Goal: Find specific page/section: Find specific page/section

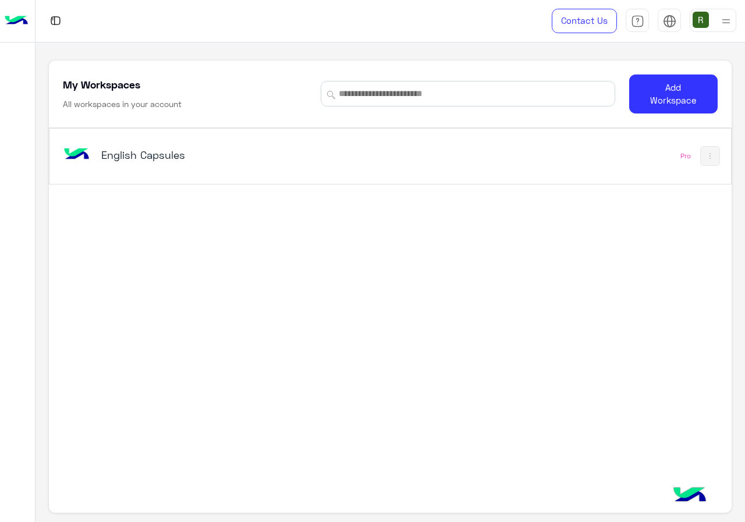
click at [338, 173] on div "English Capsules Pro" at bounding box center [389, 156] width 681 height 55
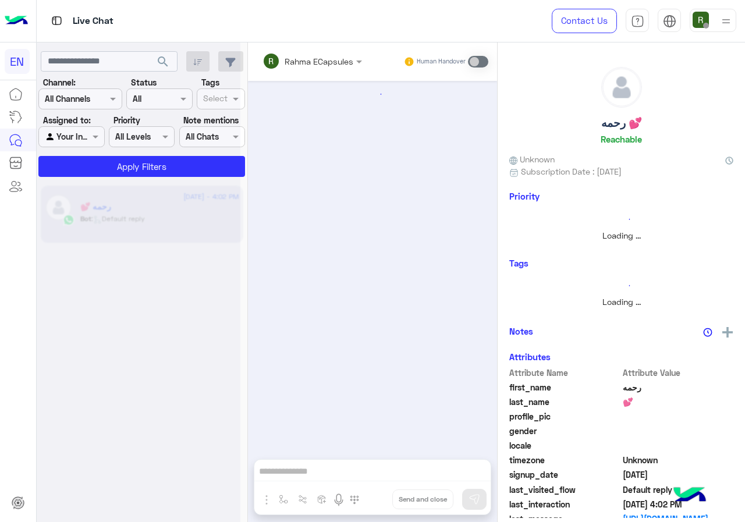
scroll to position [556, 0]
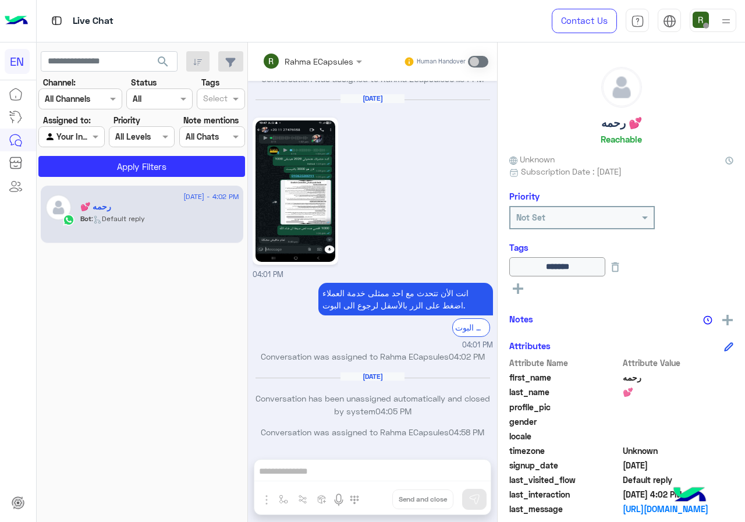
click at [64, 103] on input "text" at bounding box center [66, 99] width 42 height 12
click at [91, 144] on b "WhatsApp" at bounding box center [79, 144] width 40 height 10
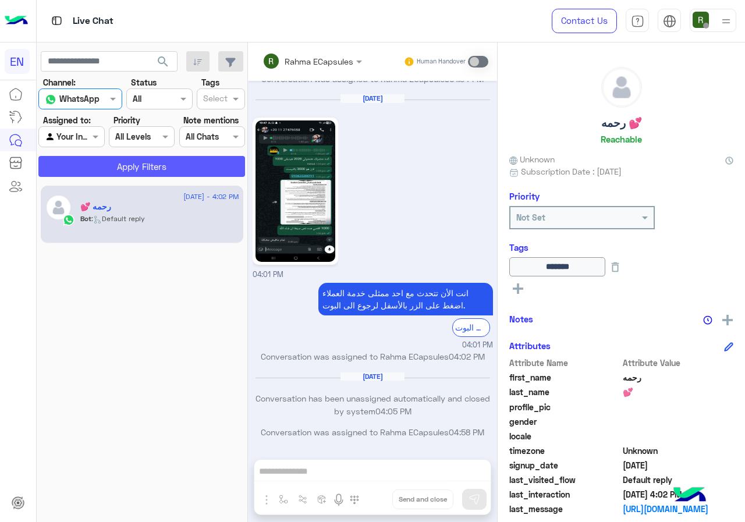
click at [104, 162] on button "Apply Filters" at bounding box center [141, 166] width 207 height 21
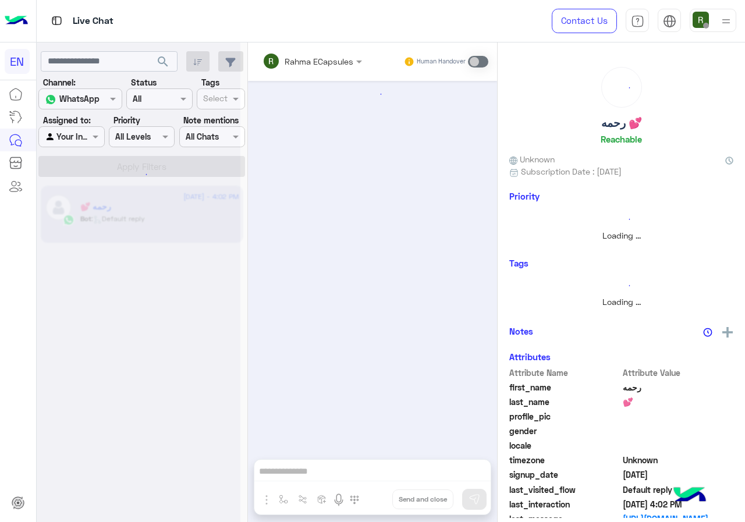
scroll to position [0, 0]
click at [81, 137] on div at bounding box center [139, 266] width 204 height 522
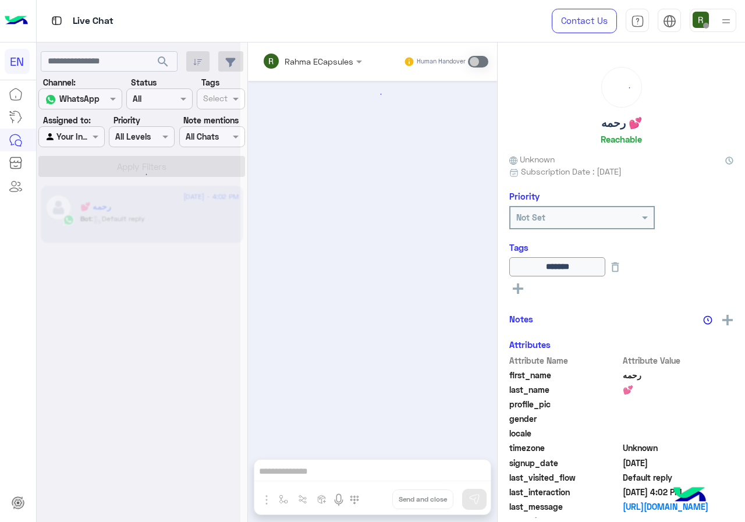
scroll to position [556, 0]
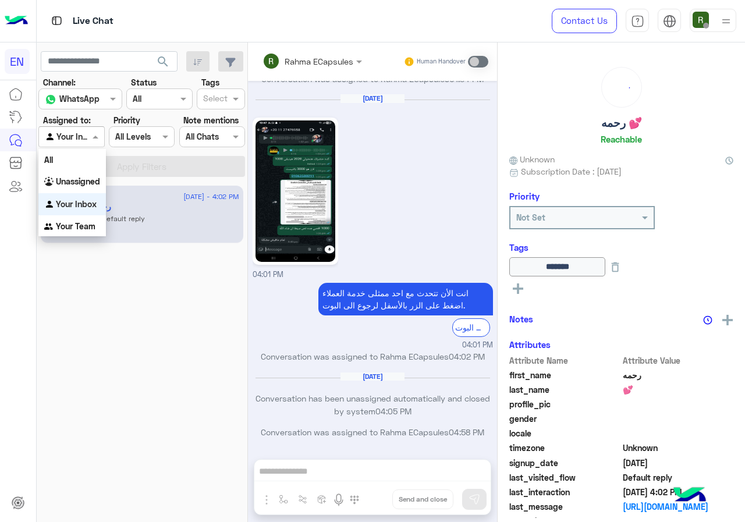
click at [69, 133] on input "text" at bounding box center [58, 137] width 27 height 12
click at [88, 177] on b "Unassigned" at bounding box center [78, 181] width 44 height 10
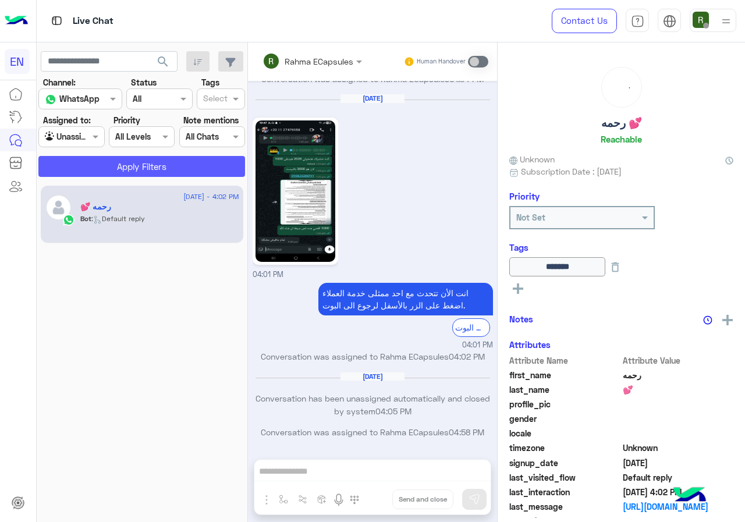
click at [88, 161] on button "Apply Filters" at bounding box center [141, 166] width 207 height 21
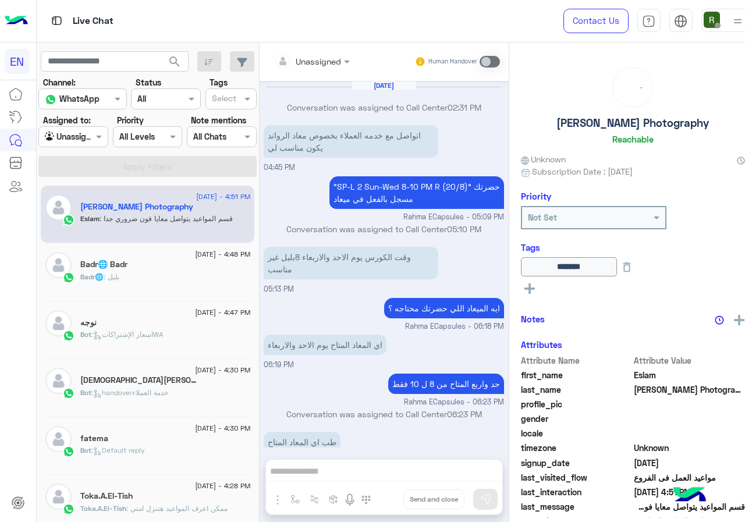
scroll to position [481, 0]
